Goal: Navigation & Orientation: Go to known website

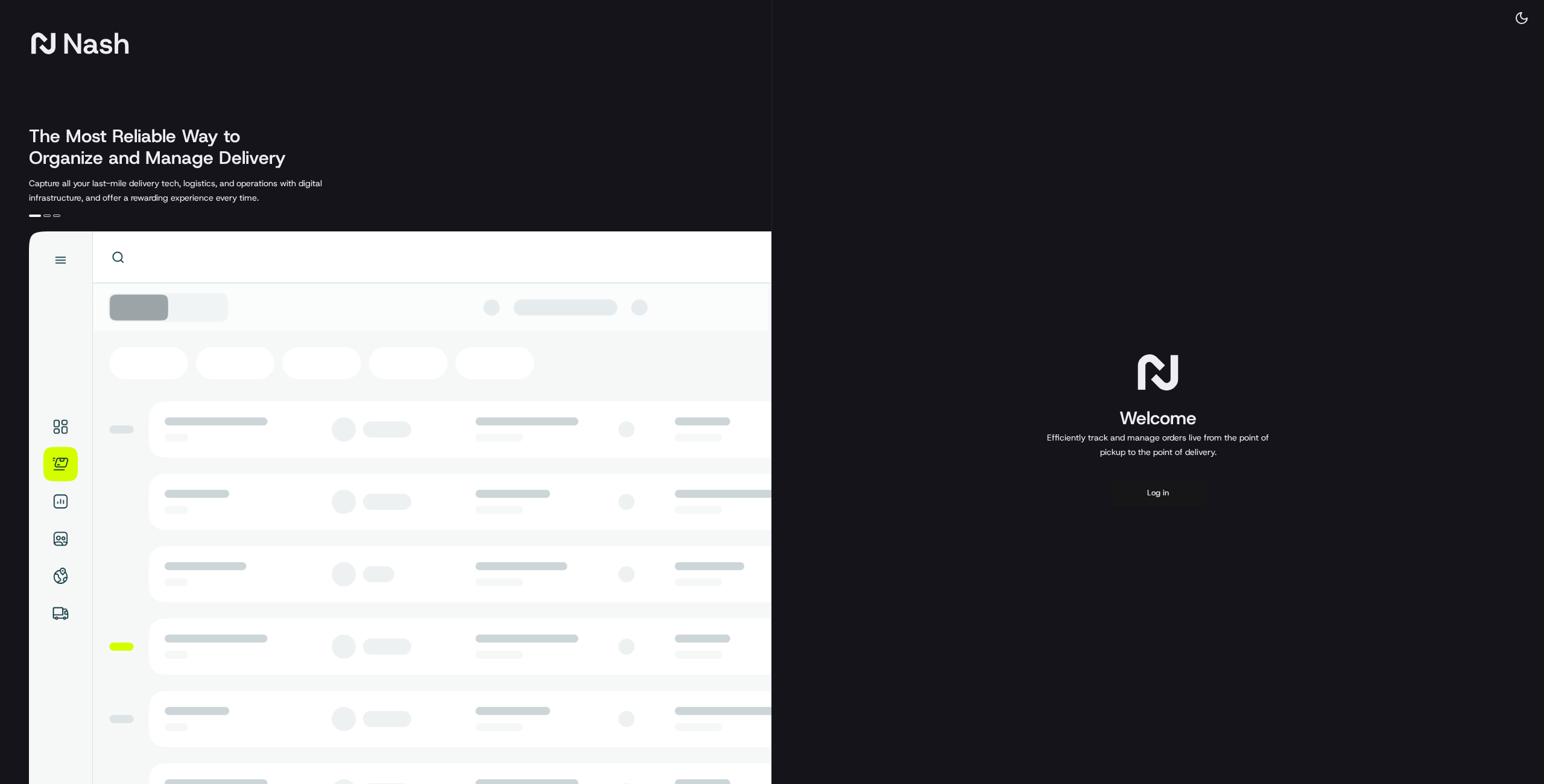
click at [1142, 492] on button "Log in" at bounding box center [1158, 493] width 97 height 29
